Goal: Transaction & Acquisition: Purchase product/service

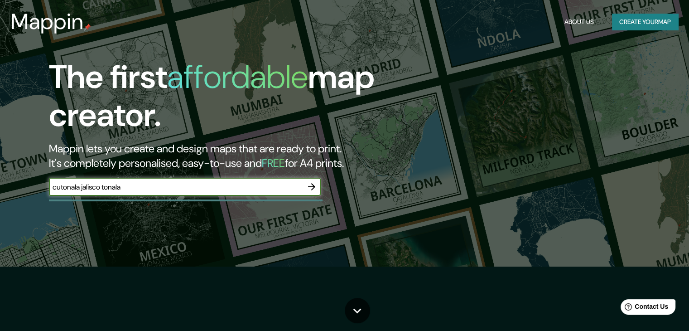
type input "cutonala jalisco tonala"
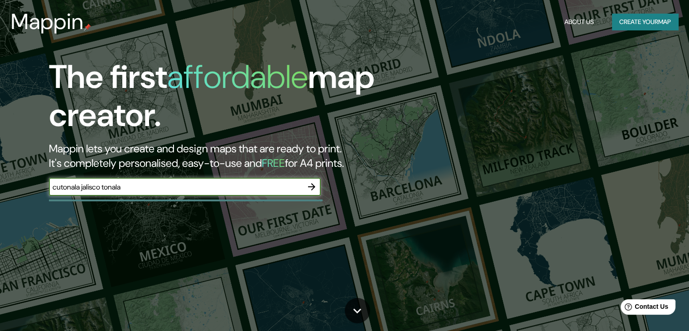
click at [315, 188] on icon "button" at bounding box center [311, 186] width 11 height 11
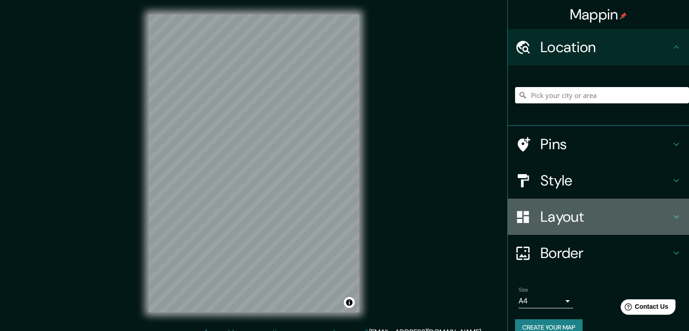
click at [671, 214] on icon at bounding box center [676, 216] width 11 height 11
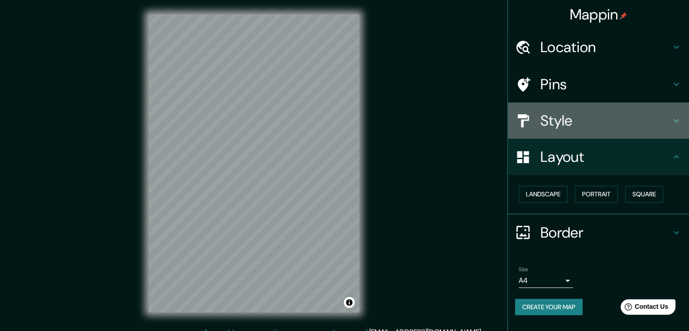
click at [670, 114] on h4 "Style" at bounding box center [605, 120] width 130 height 18
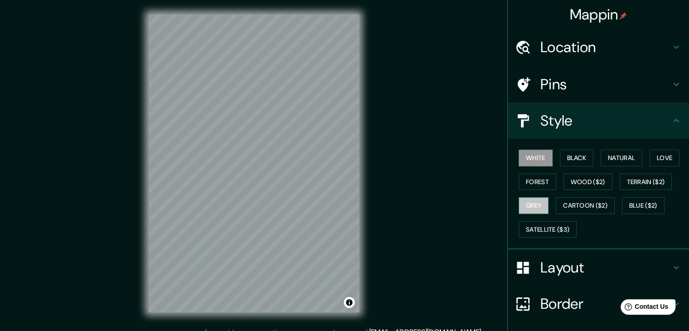
click at [525, 205] on button "Grey" at bounding box center [533, 205] width 30 height 17
click at [663, 160] on button "Love" at bounding box center [664, 157] width 30 height 17
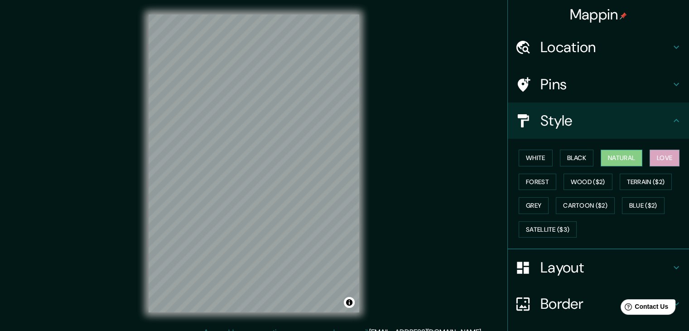
click at [619, 154] on button "Natural" at bounding box center [621, 157] width 42 height 17
click at [569, 226] on button "Satellite ($3)" at bounding box center [547, 229] width 58 height 17
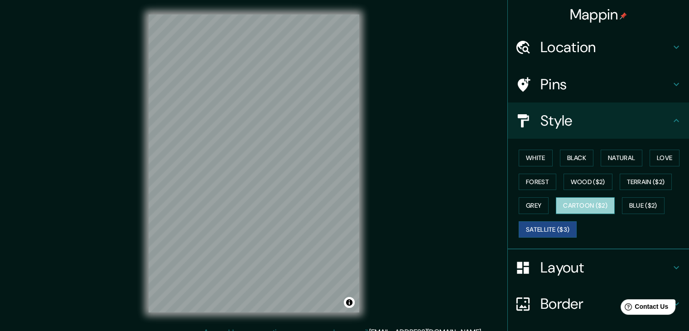
click at [579, 197] on button "Cartoon ($2)" at bounding box center [585, 205] width 59 height 17
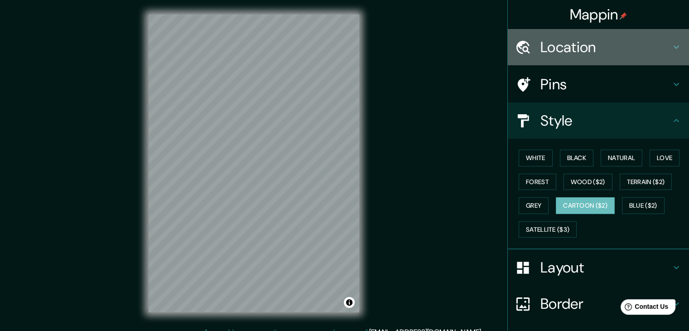
click at [563, 46] on h4 "Location" at bounding box center [605, 47] width 130 height 18
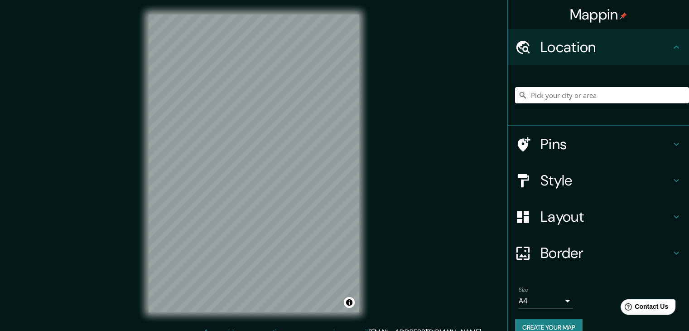
click at [538, 91] on input "Pick your city or area" at bounding box center [602, 95] width 174 height 16
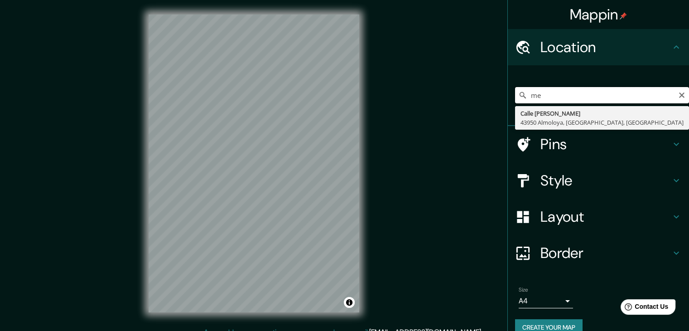
type input "m"
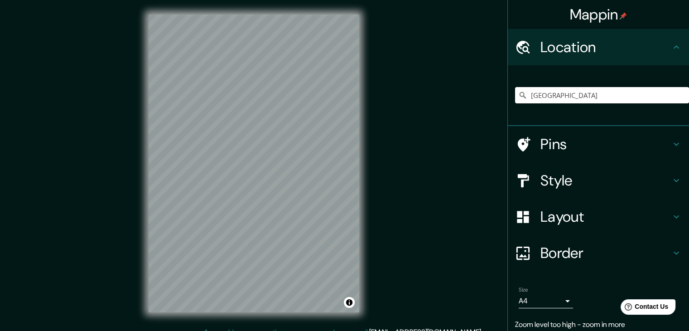
drag, startPoint x: 556, startPoint y: 96, endPoint x: 449, endPoint y: 93, distance: 106.9
click at [451, 91] on div "Mappin Location [GEOGRAPHIC_DATA] [GEOGRAPHIC_DATA] Pins Style Layout Border Ch…" at bounding box center [344, 170] width 689 height 341
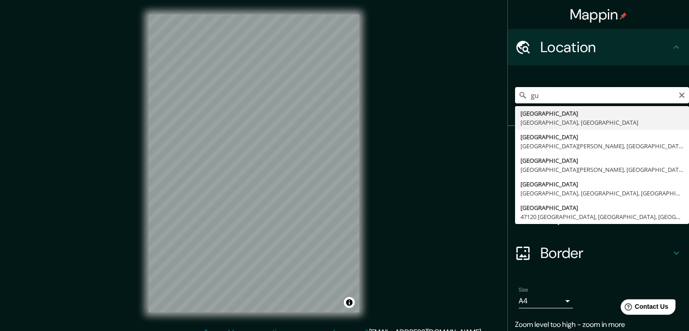
type input "g"
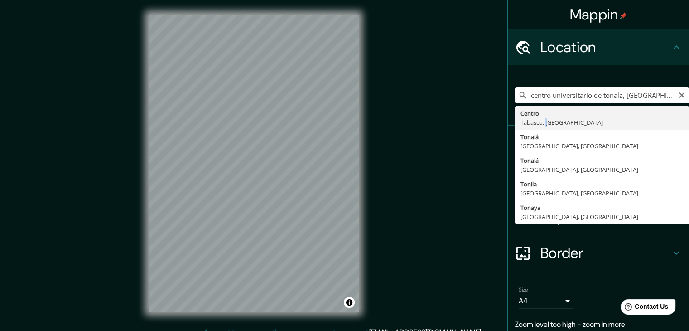
type input "Centro, [GEOGRAPHIC_DATA], [GEOGRAPHIC_DATA]"
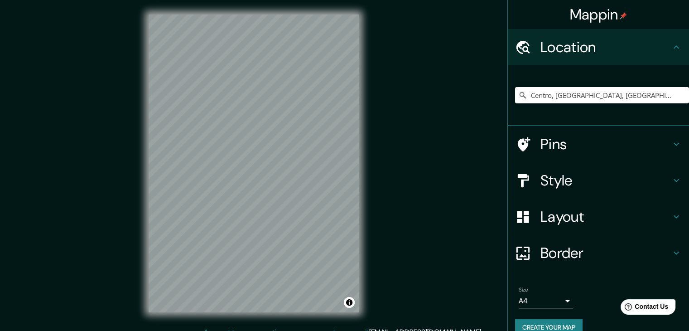
click at [397, 144] on div "Mappin Location [GEOGRAPHIC_DATA], [GEOGRAPHIC_DATA] Pins Style Layout Border C…" at bounding box center [344, 170] width 689 height 341
click at [292, 172] on div at bounding box center [291, 169] width 7 height 7
click at [367, 224] on div "© Mapbox © OpenStreetMap Improve this map" at bounding box center [254, 163] width 240 height 326
click at [394, 208] on div "Mappin Location [GEOGRAPHIC_DATA], [GEOGRAPHIC_DATA] Pins Style Layout Border C…" at bounding box center [344, 170] width 689 height 341
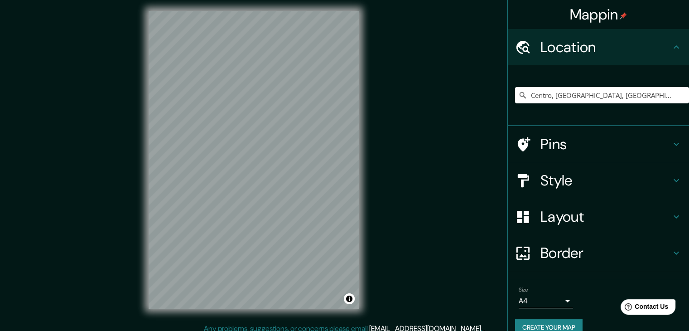
scroll to position [5, 0]
